Goal: Information Seeking & Learning: Learn about a topic

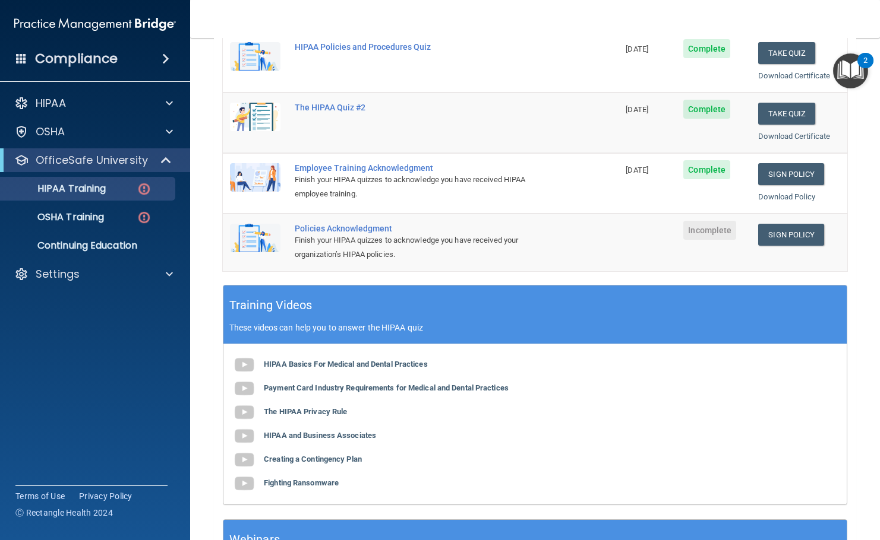
scroll to position [351, 0]
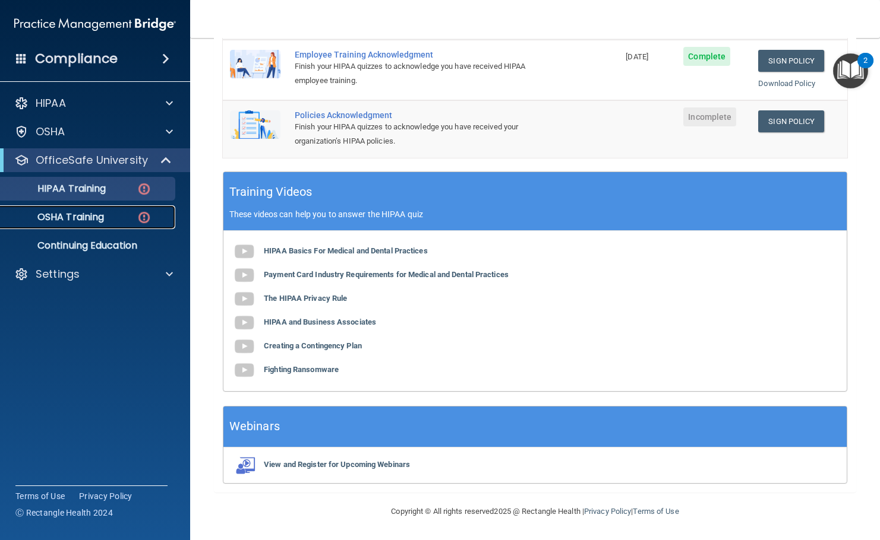
click at [112, 224] on link "OSHA Training" at bounding box center [81, 217] width 187 height 24
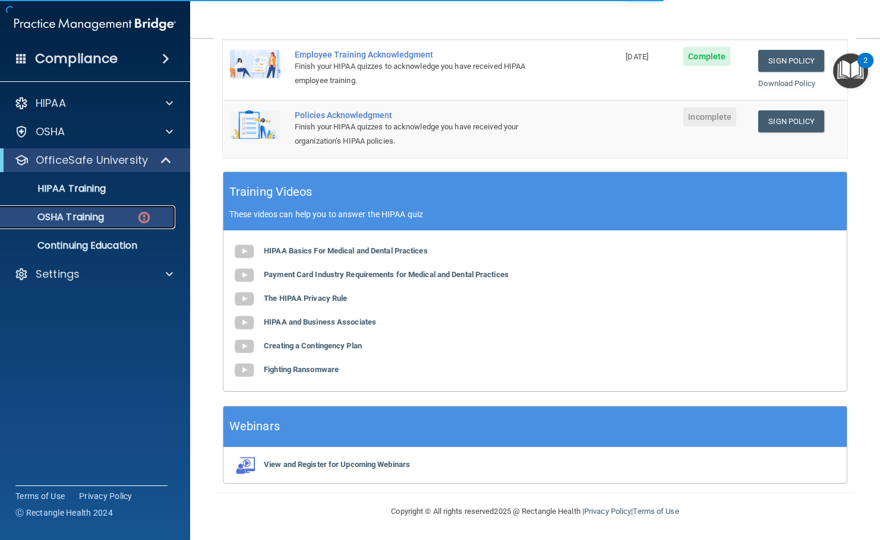
scroll to position [75, 0]
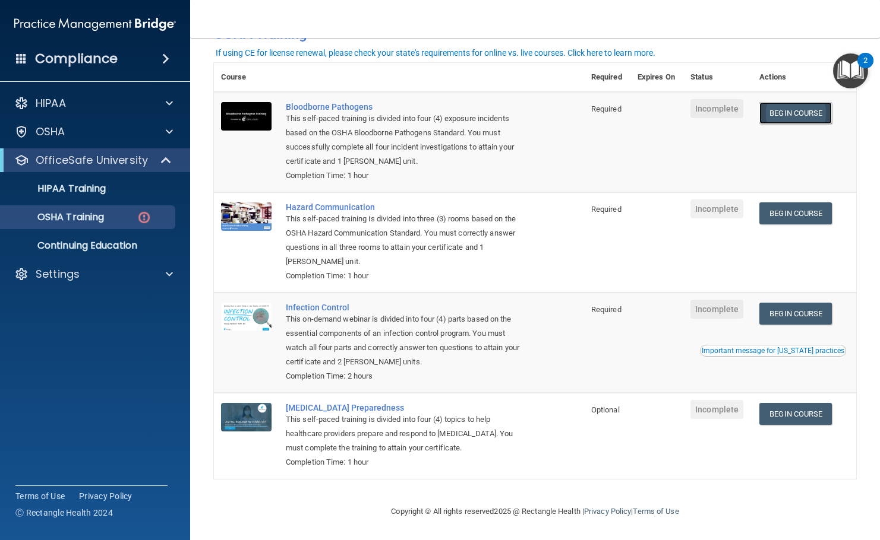
click at [794, 117] on link "Begin Course" at bounding box center [795, 113] width 72 height 22
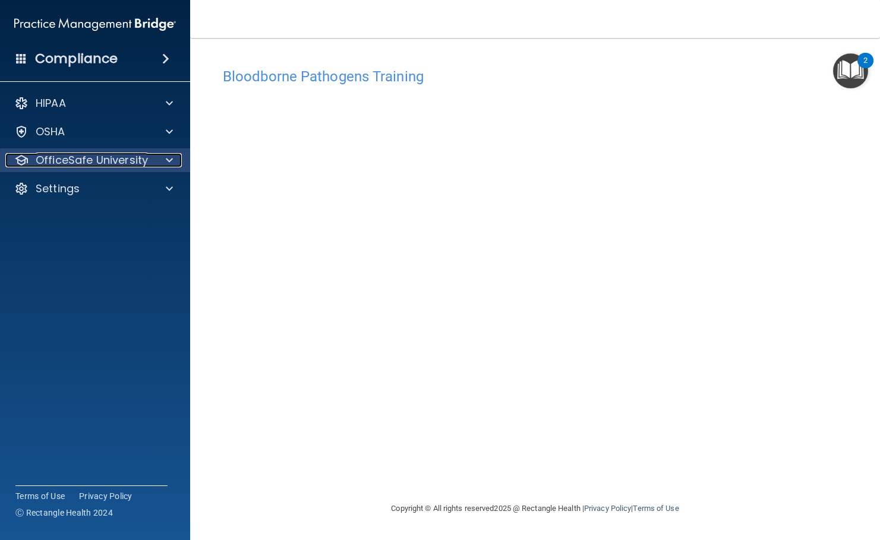
click at [140, 166] on p "OfficeSafe University" at bounding box center [92, 160] width 112 height 14
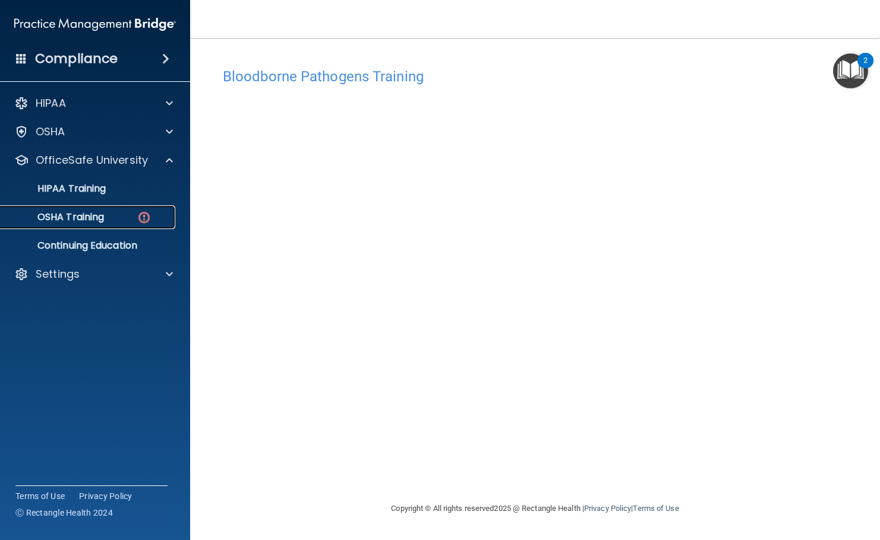
click at [134, 219] on div "OSHA Training" at bounding box center [89, 217] width 162 height 12
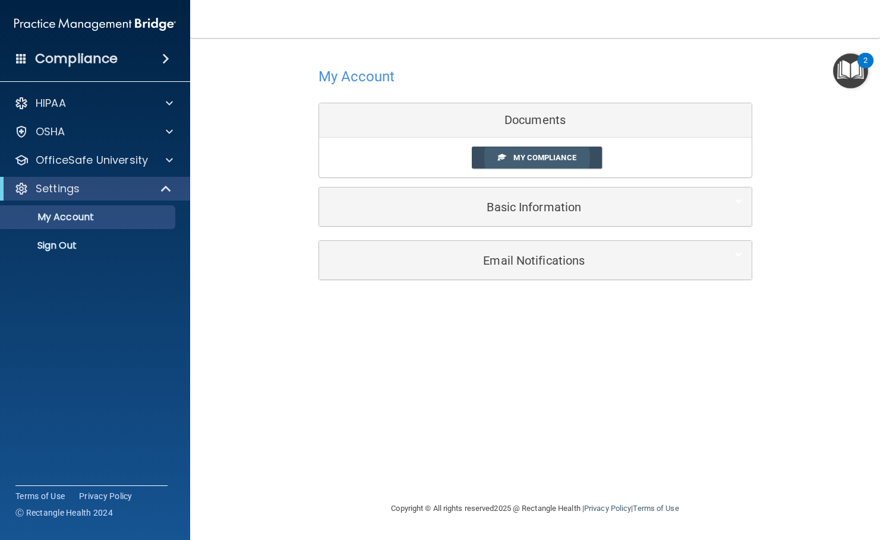
click at [540, 154] on span "My Compliance" at bounding box center [544, 157] width 62 height 9
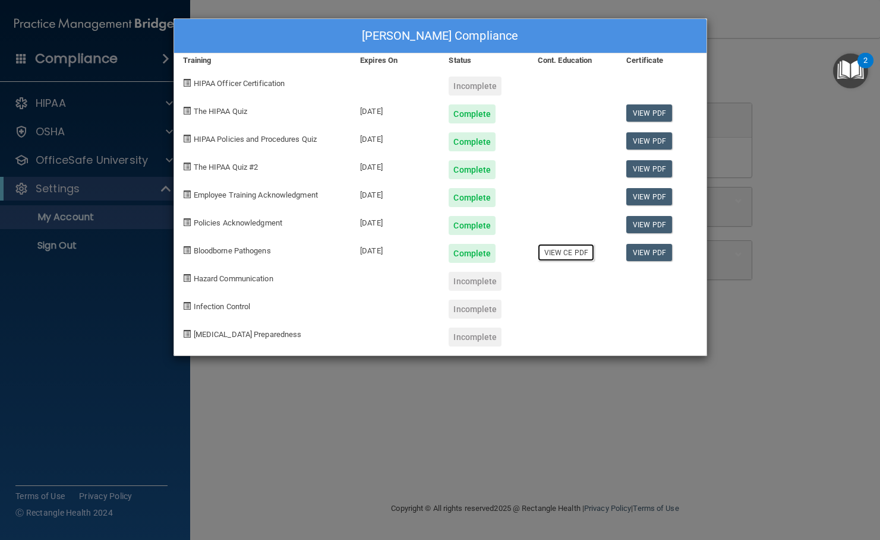
click at [567, 252] on link "View CE PDF" at bounding box center [565, 252] width 56 height 17
click at [256, 410] on div "Raevenn Heerman's Compliance Training Expires On Status Cont. Education Certifi…" at bounding box center [440, 270] width 880 height 540
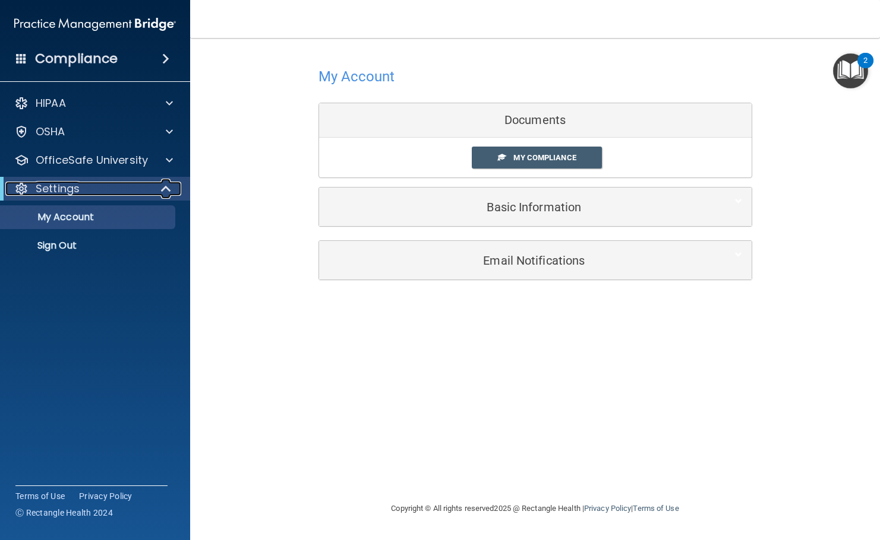
click at [67, 189] on p "Settings" at bounding box center [58, 189] width 44 height 14
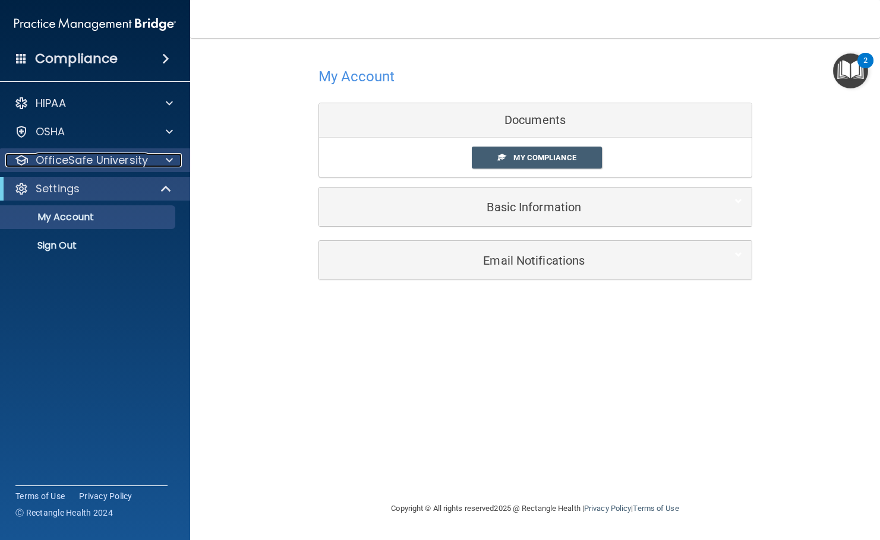
click at [84, 164] on p "OfficeSafe University" at bounding box center [92, 160] width 112 height 14
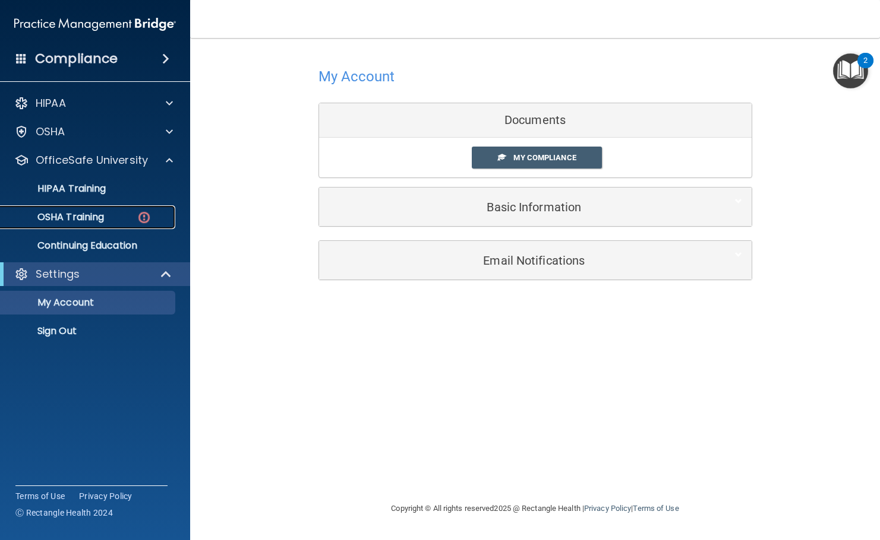
click at [80, 213] on p "OSHA Training" at bounding box center [56, 217] width 96 height 12
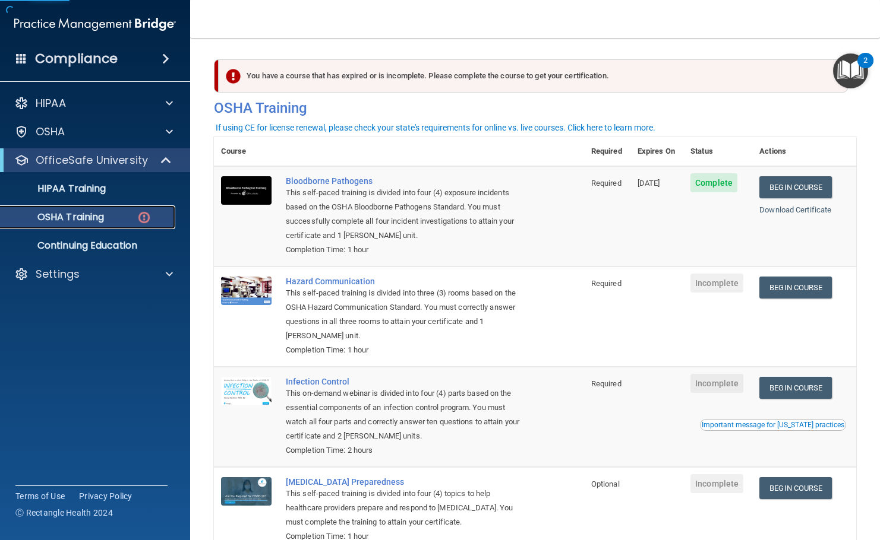
scroll to position [75, 0]
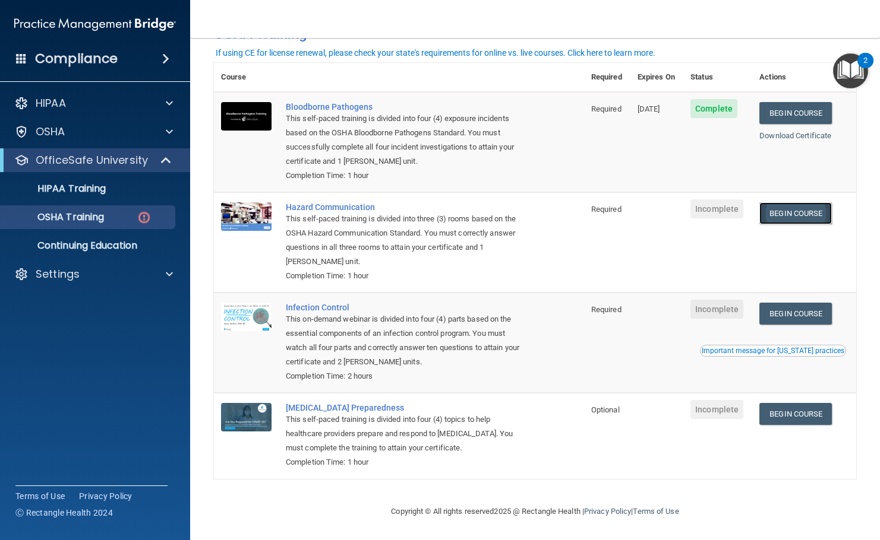
click at [789, 214] on link "Begin Course" at bounding box center [795, 214] width 72 height 22
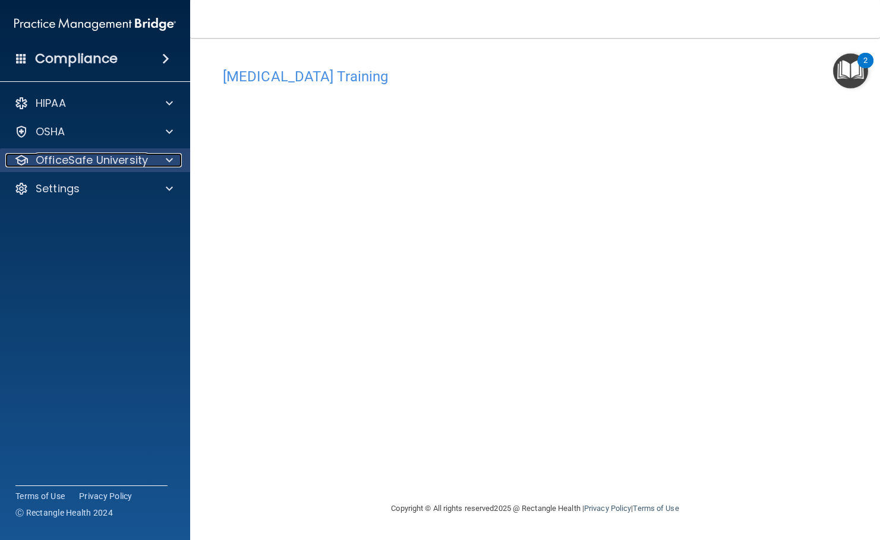
click at [91, 164] on p "OfficeSafe University" at bounding box center [92, 160] width 112 height 14
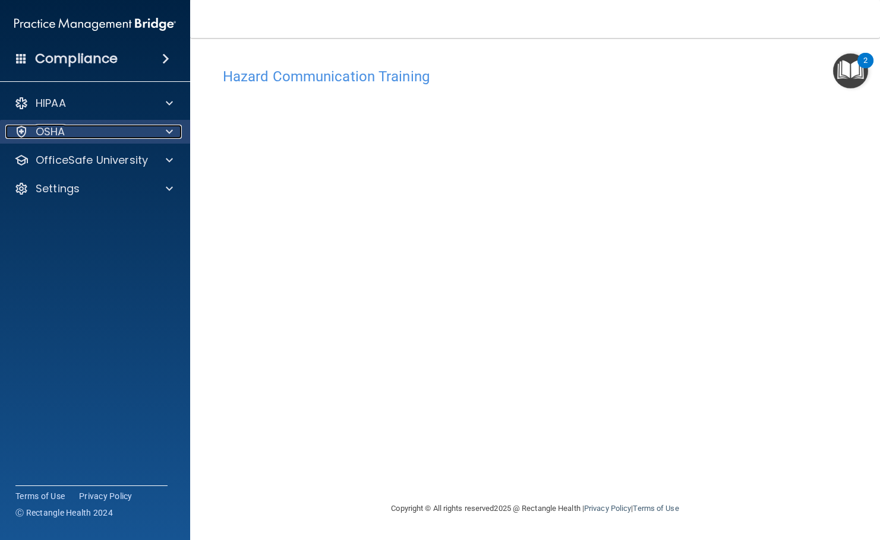
click at [87, 138] on div "OSHA" at bounding box center [78, 132] width 147 height 14
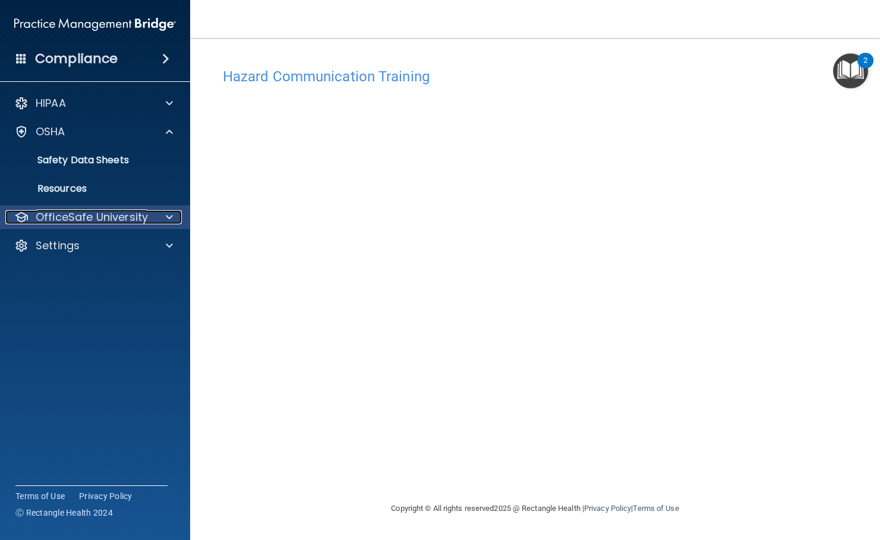
click at [86, 217] on p "OfficeSafe University" at bounding box center [92, 217] width 112 height 14
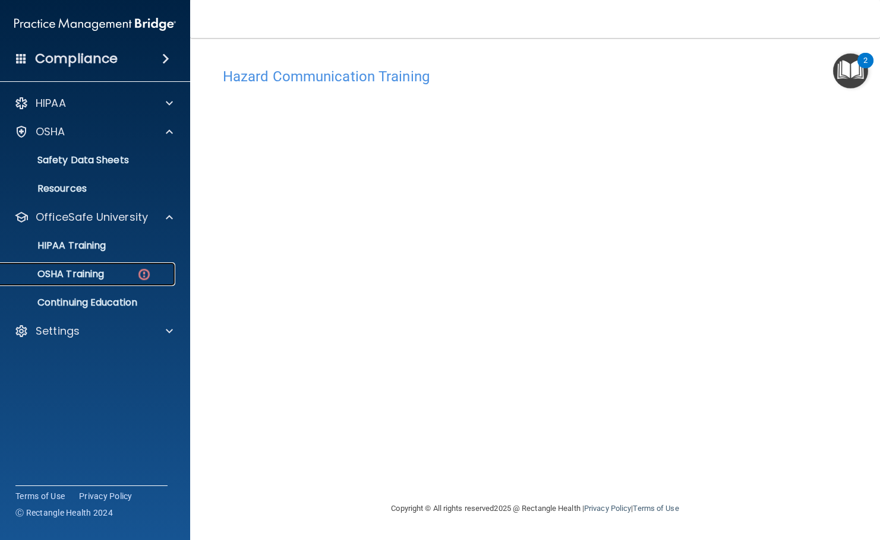
click at [97, 281] on link "OSHA Training" at bounding box center [81, 274] width 187 height 24
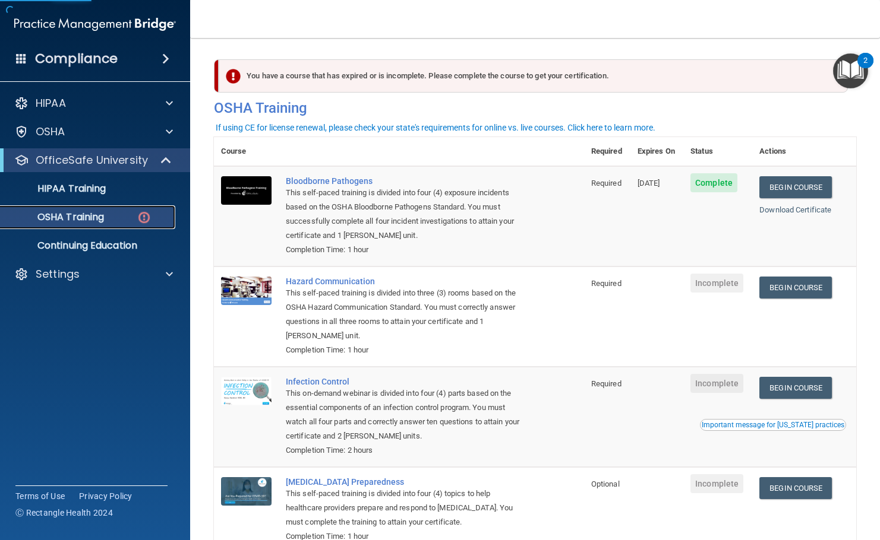
scroll to position [59, 0]
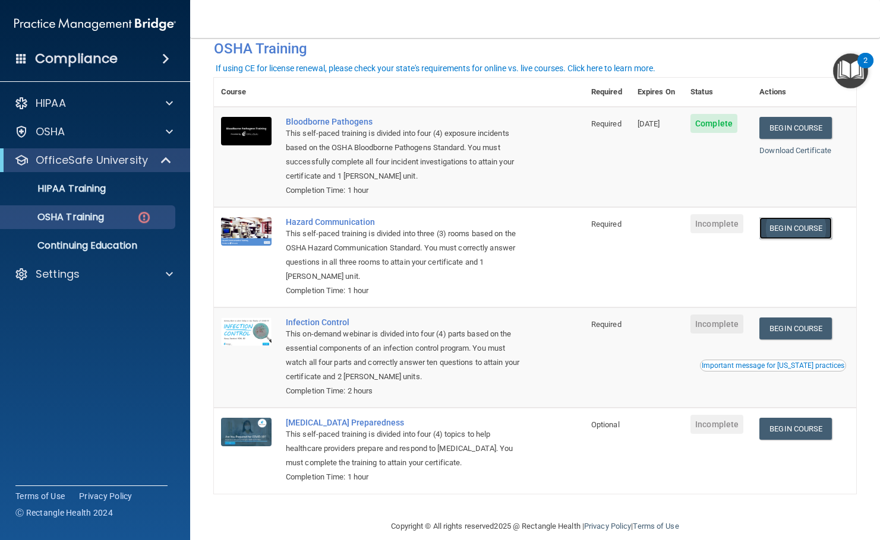
click at [796, 226] on link "Begin Course" at bounding box center [795, 228] width 72 height 22
click at [802, 222] on link "Begin Course" at bounding box center [795, 228] width 72 height 22
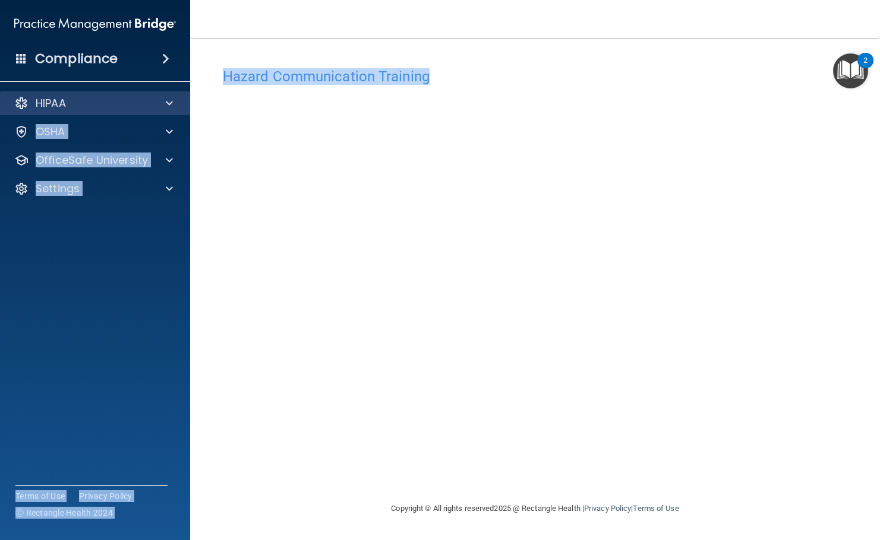
drag, startPoint x: 451, startPoint y: 75, endPoint x: 177, endPoint y: 93, distance: 274.3
click at [177, 93] on div "Compliance HIPAA Documents and Policies Report an Incident Business Associates …" at bounding box center [440, 270] width 880 height 540
click at [392, 88] on div "Hazard Communication Training" at bounding box center [535, 76] width 642 height 29
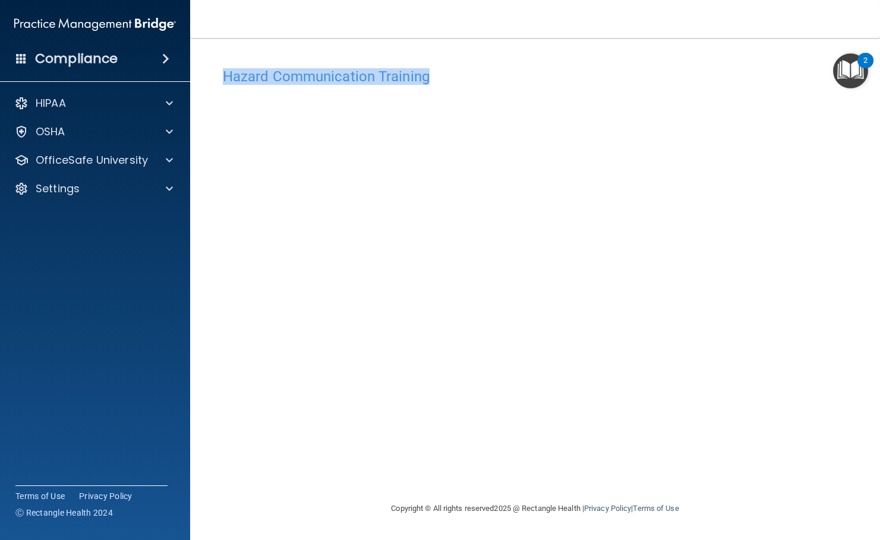
drag, startPoint x: 273, startPoint y: 60, endPoint x: 203, endPoint y: 62, distance: 70.1
click at [203, 62] on main "Hazard Communication Training This course doesn’t expire until . Are you sure y…" at bounding box center [534, 289] width 689 height 502
copy h4 "Hazard Communication Training"
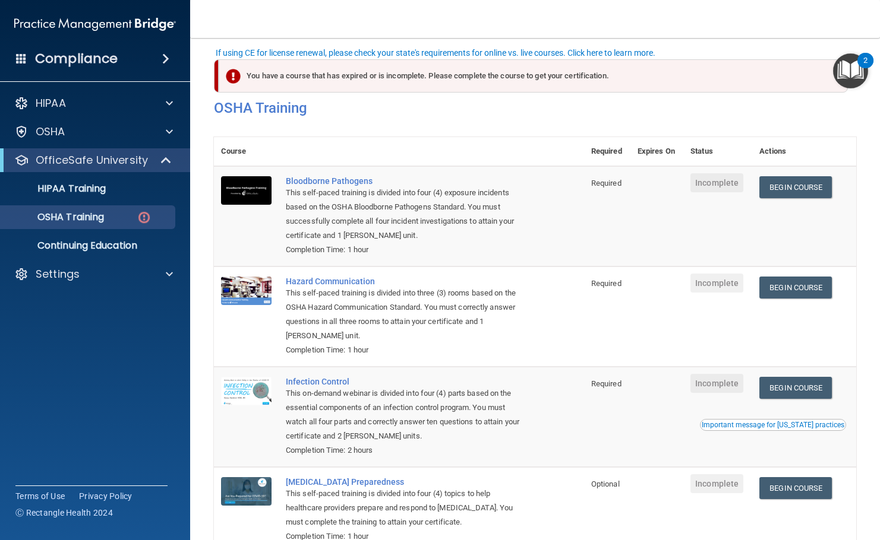
scroll to position [75, 0]
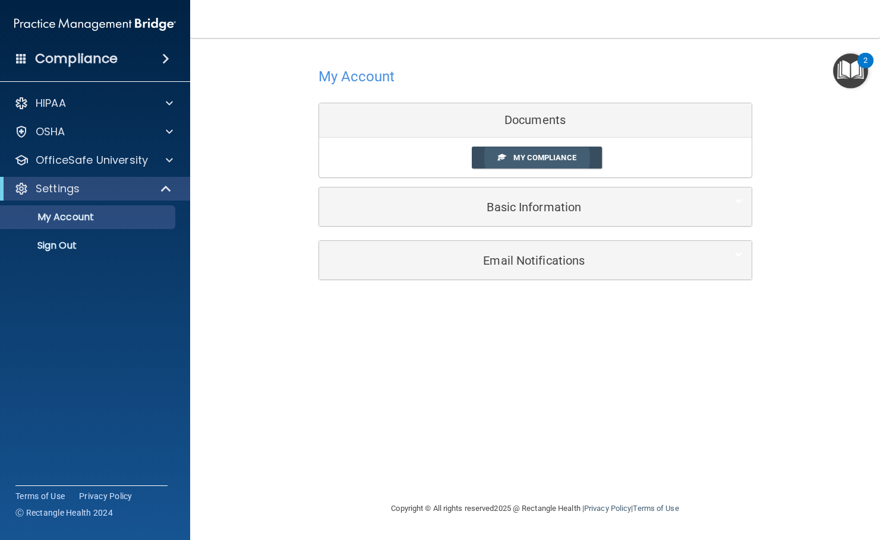
click at [549, 151] on link "My Compliance" at bounding box center [537, 158] width 130 height 22
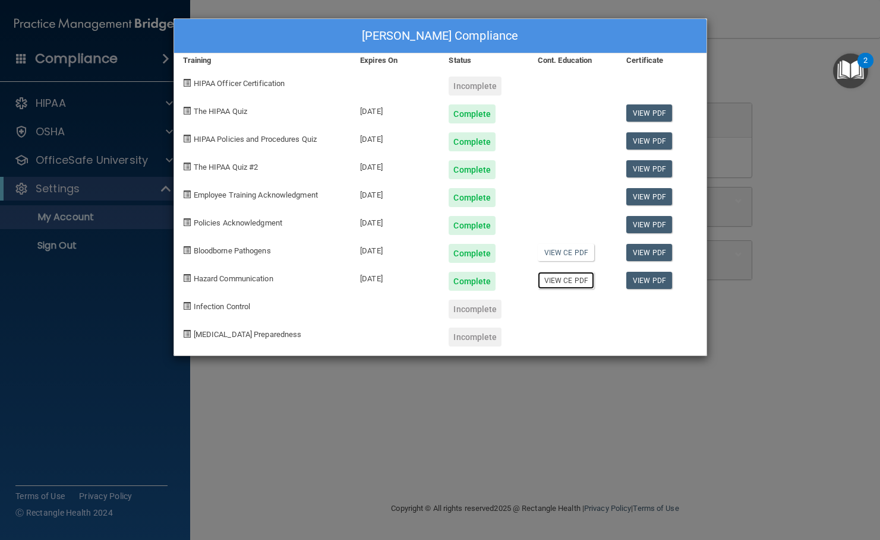
click at [580, 282] on link "View CE PDF" at bounding box center [565, 280] width 56 height 17
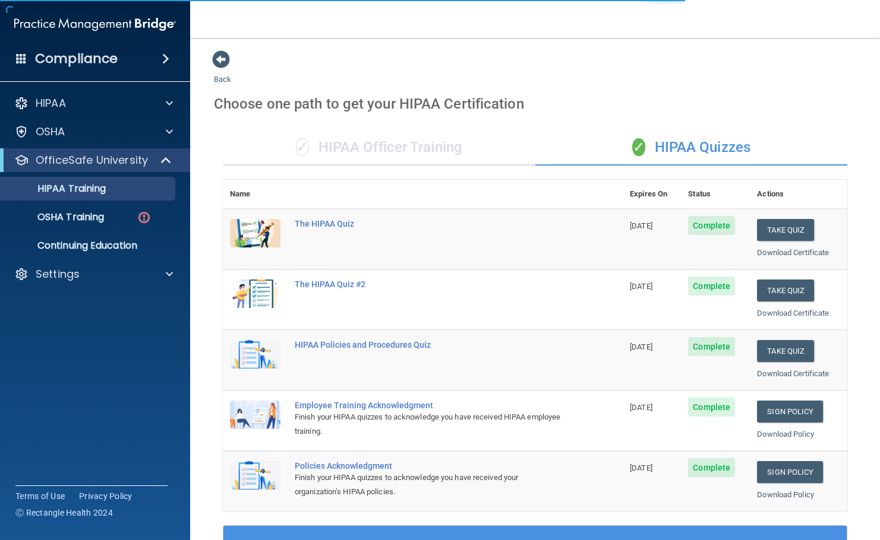
scroll to position [119, 0]
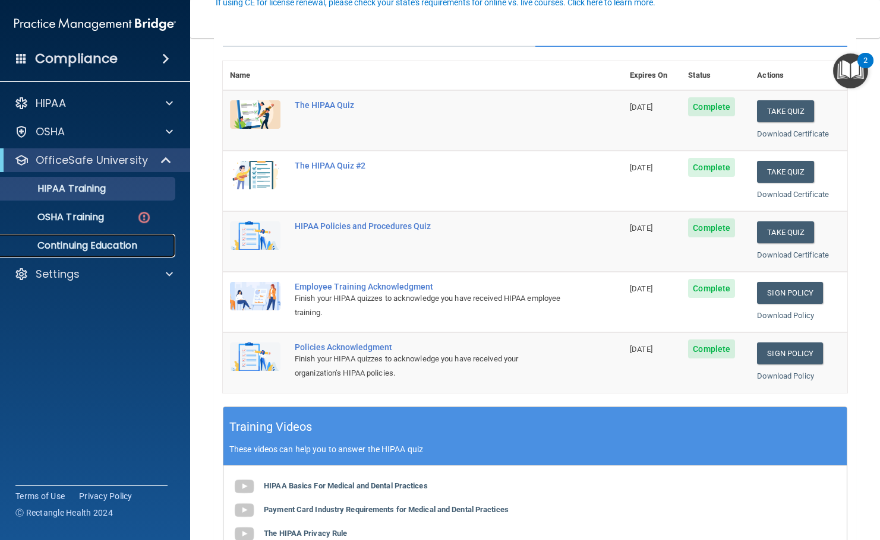
click at [77, 245] on p "Continuing Education" at bounding box center [89, 246] width 162 height 12
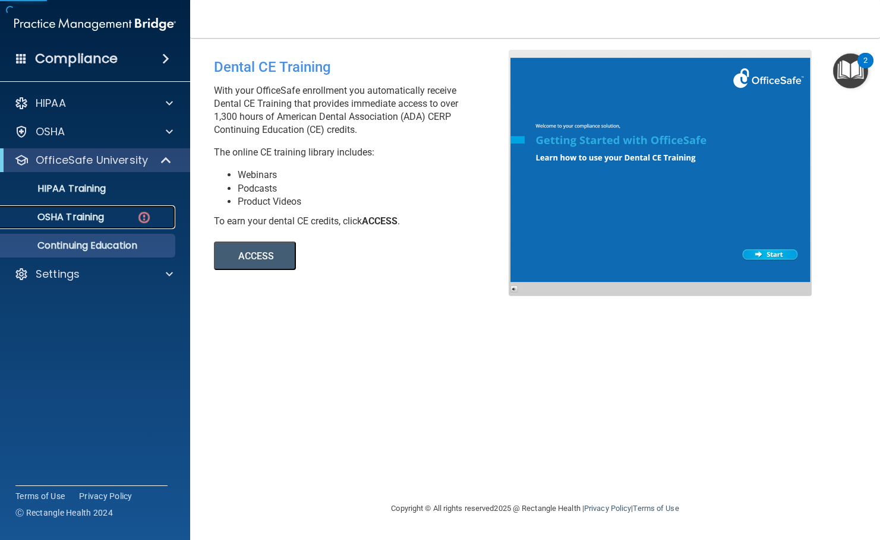
click at [82, 210] on link "OSHA Training" at bounding box center [81, 217] width 187 height 24
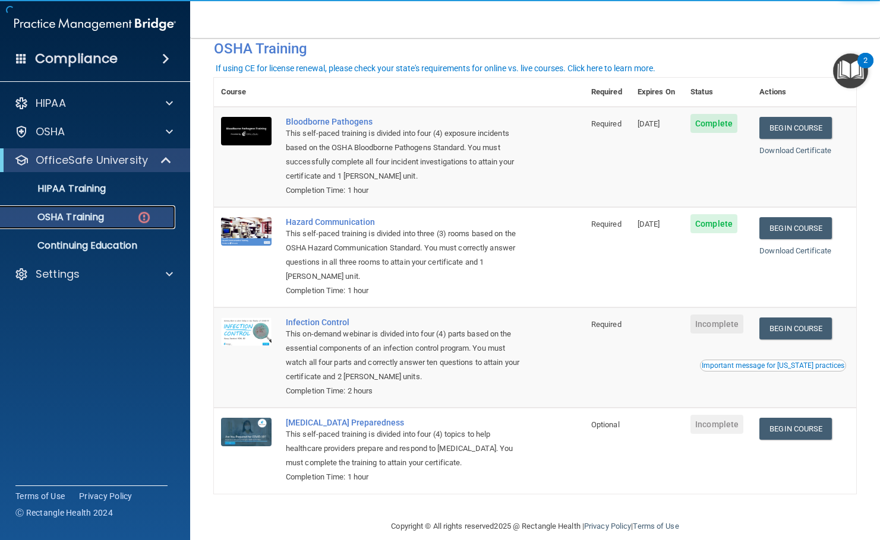
scroll to position [75, 0]
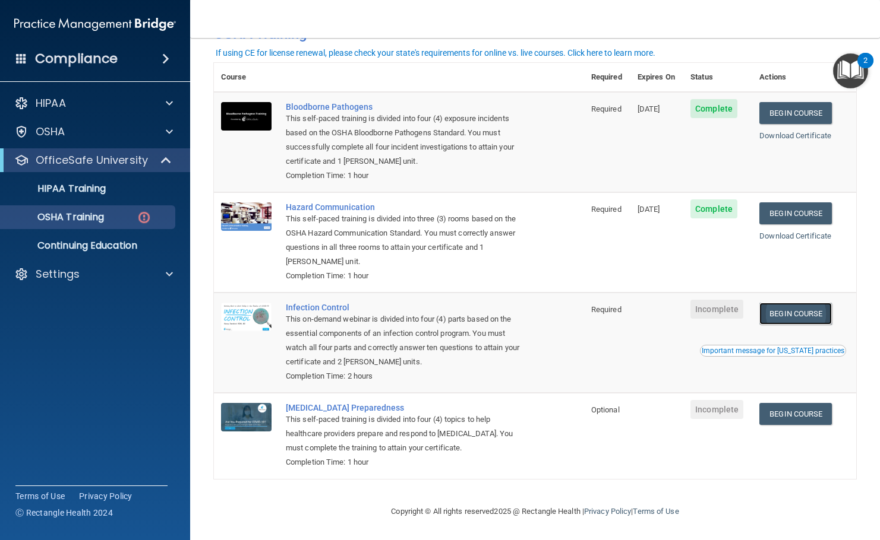
click at [806, 310] on link "Begin Course" at bounding box center [795, 314] width 72 height 22
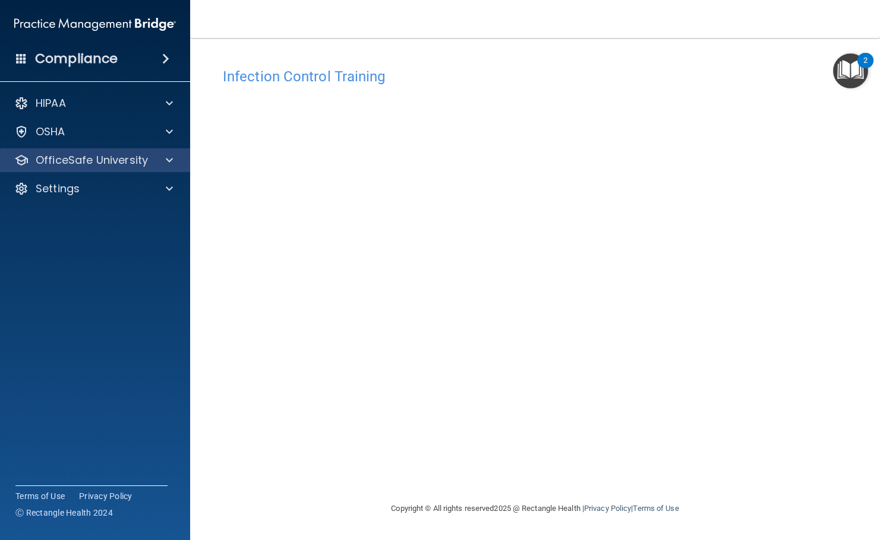
click at [122, 169] on div "OfficeSafe University" at bounding box center [95, 160] width 191 height 24
click at [130, 162] on p "OfficeSafe University" at bounding box center [92, 160] width 112 height 14
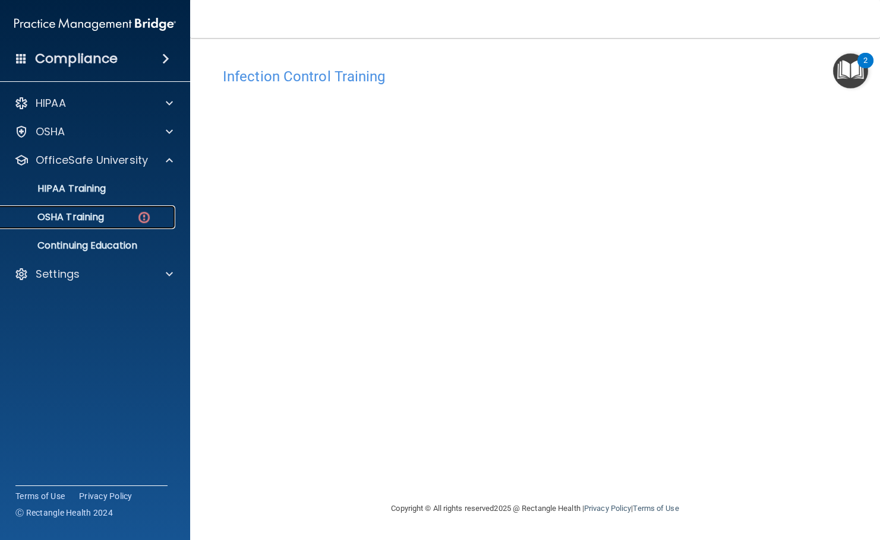
click at [138, 213] on img at bounding box center [144, 217] width 15 height 15
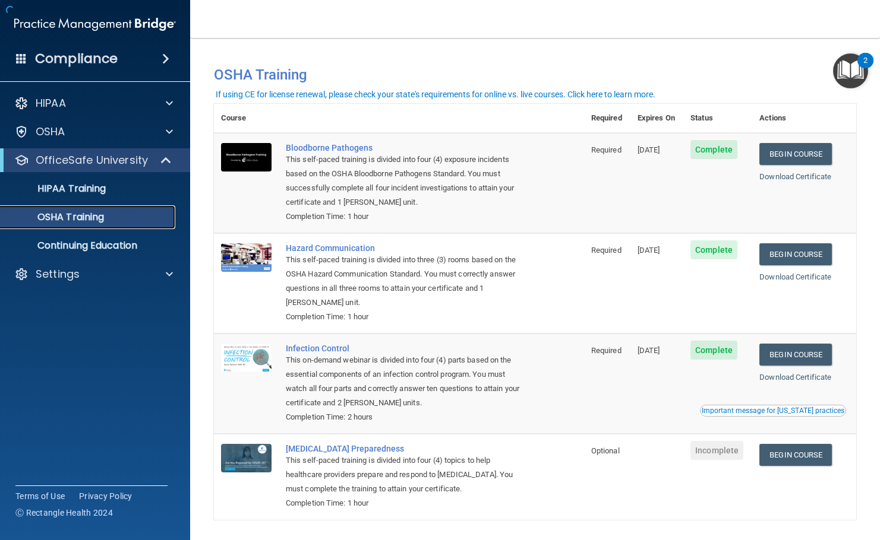
scroll to position [42, 0]
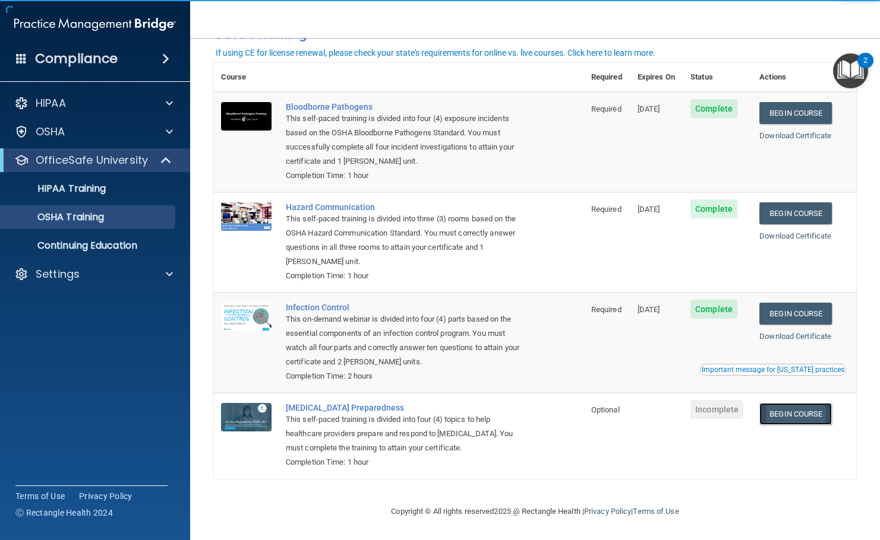
click at [787, 418] on link "Begin Course" at bounding box center [795, 414] width 72 height 22
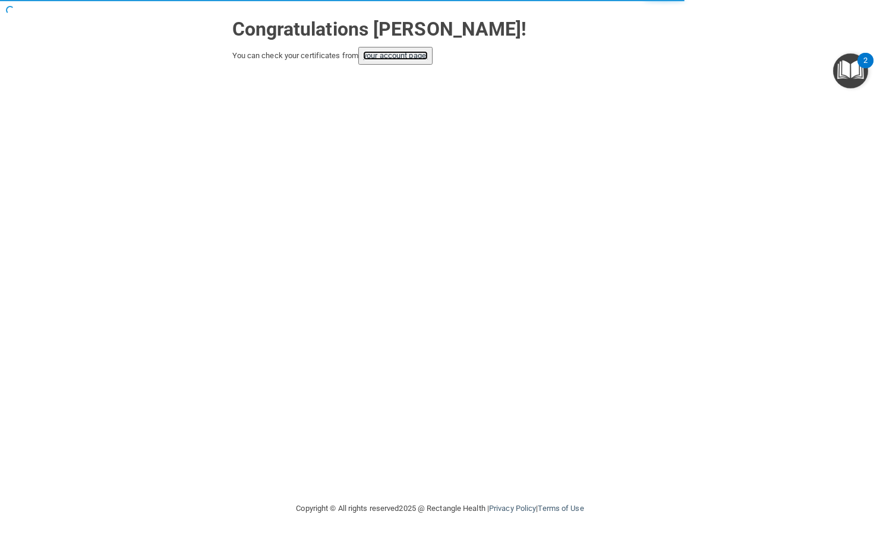
click at [404, 55] on link "your account page!" at bounding box center [395, 55] width 65 height 9
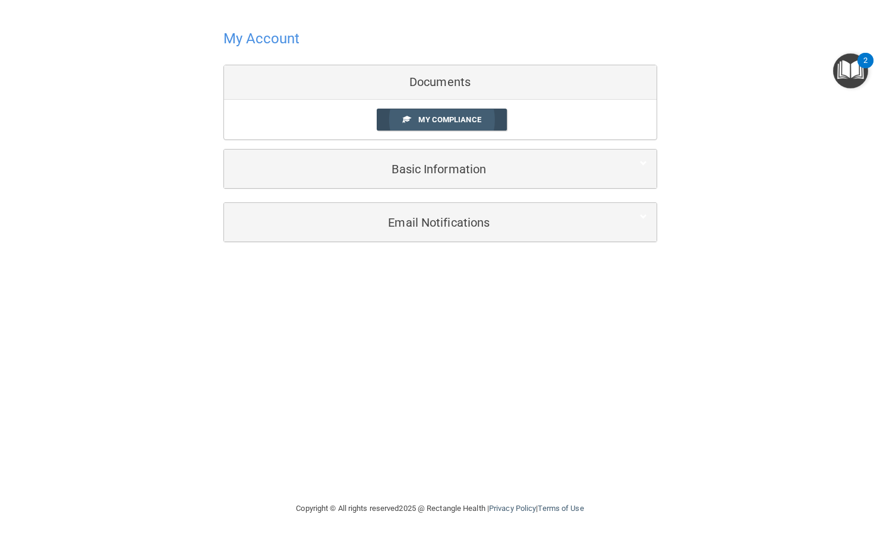
click at [472, 126] on link "My Compliance" at bounding box center [442, 120] width 130 height 22
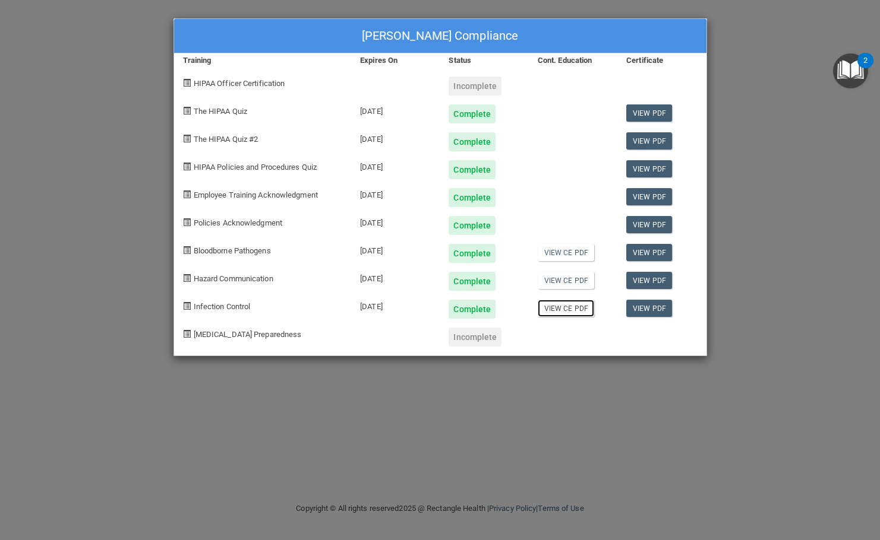
click at [580, 302] on link "View CE PDF" at bounding box center [565, 308] width 56 height 17
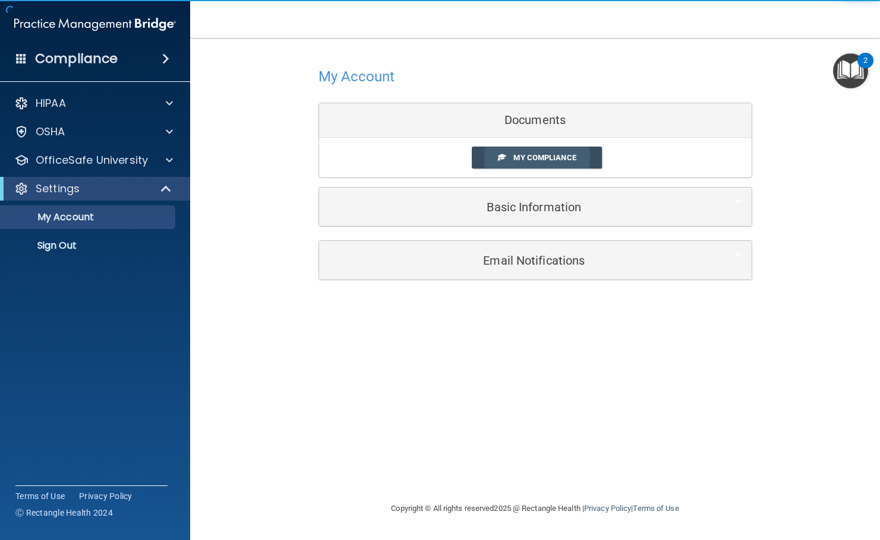
click at [526, 162] on span "My Compliance" at bounding box center [544, 157] width 62 height 9
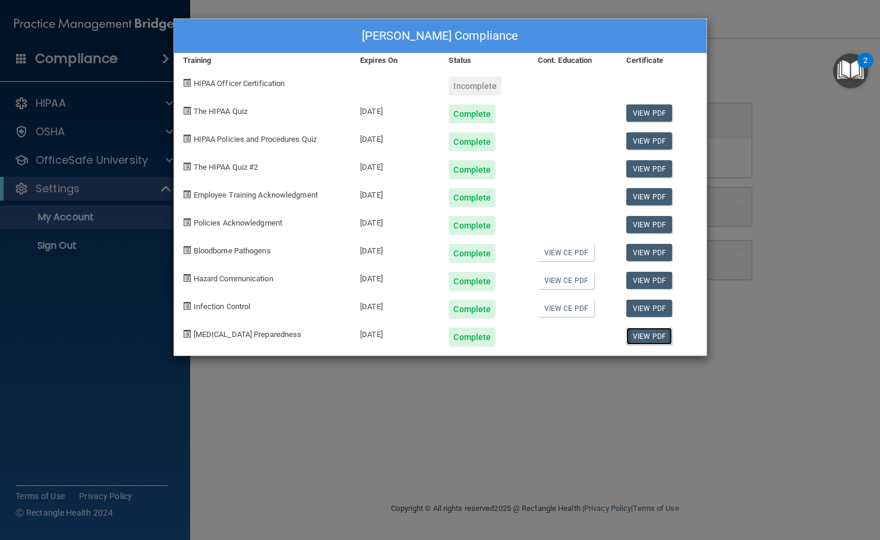
click at [651, 340] on link "View PDF" at bounding box center [649, 336] width 46 height 17
